Goal: Information Seeking & Learning: Learn about a topic

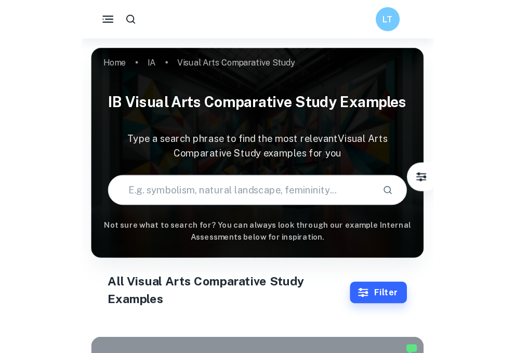
scroll to position [841, 0]
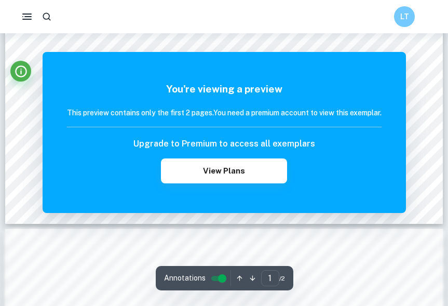
scroll to position [435, 0]
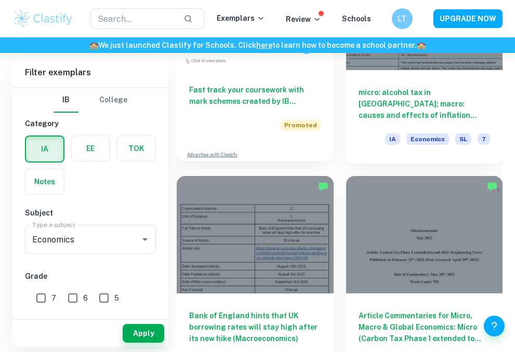
scroll to position [1091, 0]
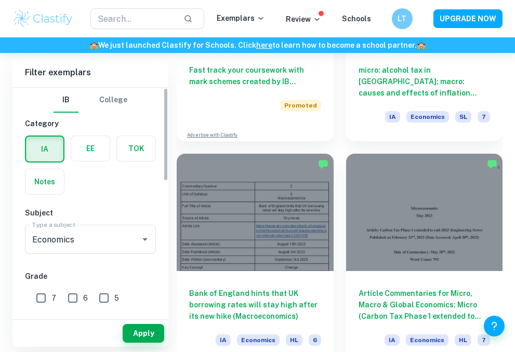
click at [32, 299] on input "7" at bounding box center [41, 298] width 21 height 21
checkbox input "true"
click at [148, 337] on button "Apply" at bounding box center [144, 333] width 42 height 19
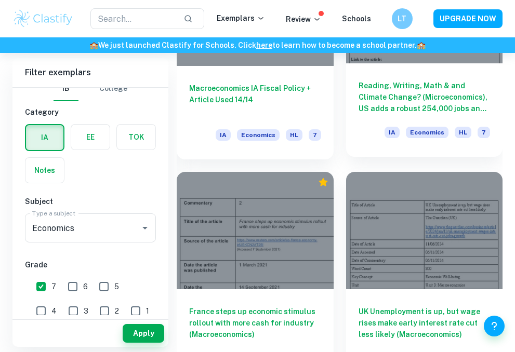
scroll to position [1557, 0]
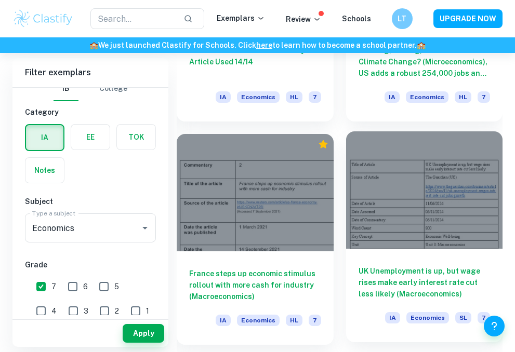
click at [373, 213] on div at bounding box center [424, 189] width 157 height 117
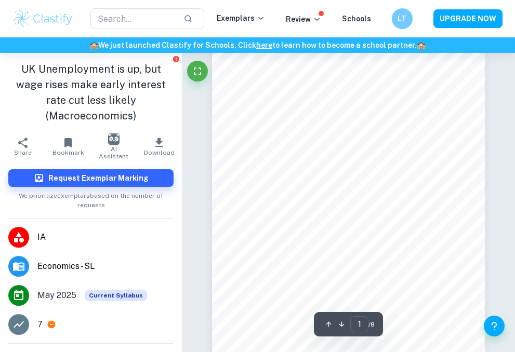
scroll to position [17, 0]
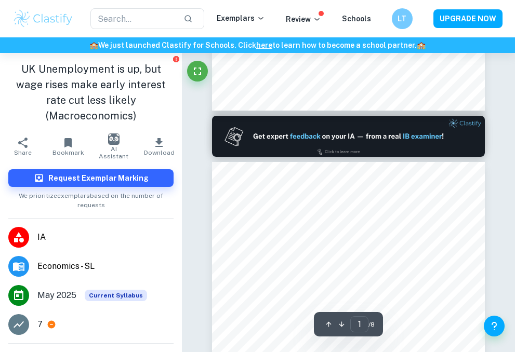
type input "2"
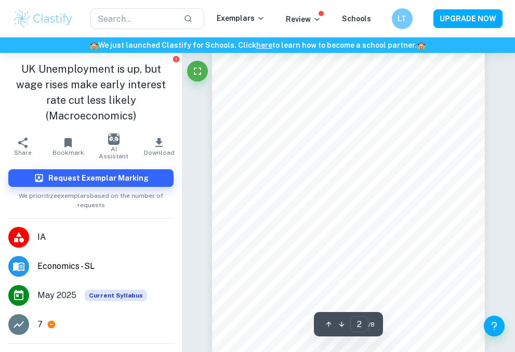
scroll to position [404, 0]
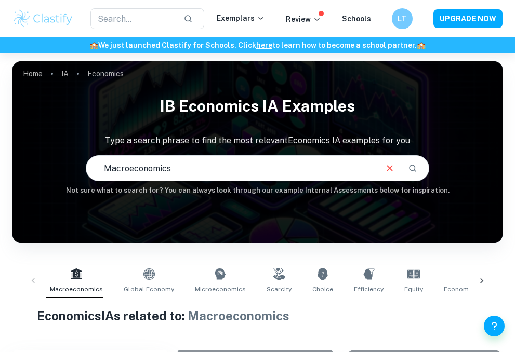
scroll to position [187, 0]
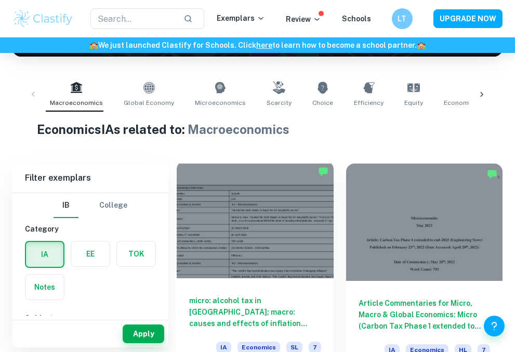
click at [290, 264] on div at bounding box center [255, 219] width 157 height 117
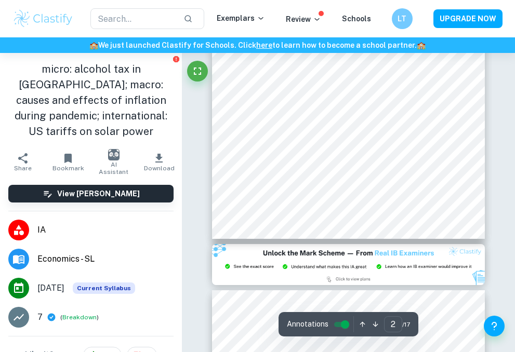
type input "3"
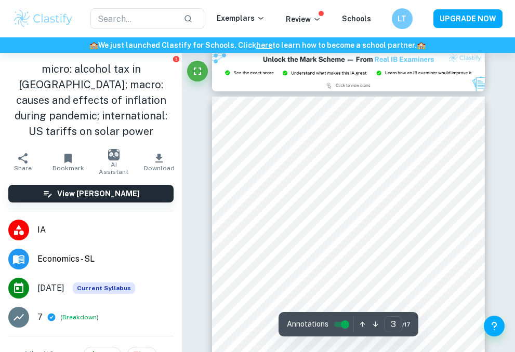
scroll to position [808, 0]
